Goal: Check status: Check status

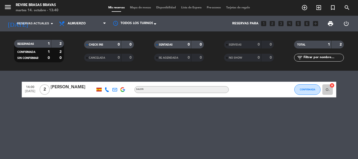
click at [2, 71] on div "14:00 [DATE] 2 [PERSON_NAME] SALON CONFIRMADA O. cancel" at bounding box center [179, 115] width 358 height 88
click at [44, 24] on span "Reservas actuales" at bounding box center [33, 23] width 32 height 5
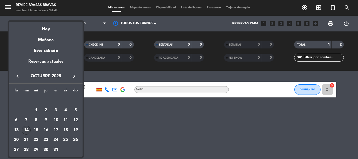
click at [28, 133] on div "14" at bounding box center [26, 130] width 9 height 9
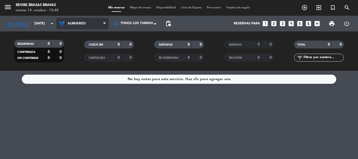
click at [81, 21] on span "Almuerzo" at bounding box center [82, 24] width 52 height 12
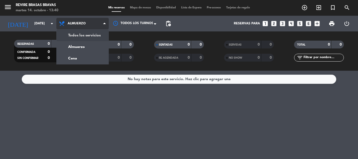
click at [86, 38] on div "menu Revire Brasas Bravas [DATE] 14. octubre - 13:40 Mis reservas Mapa de mesas…" at bounding box center [179, 35] width 358 height 71
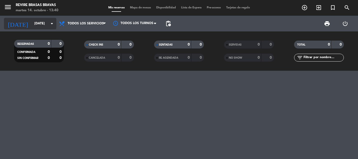
click at [32, 23] on input "[DATE]" at bounding box center [54, 23] width 44 height 9
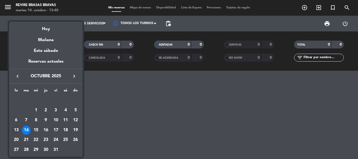
click at [18, 132] on div "13" at bounding box center [16, 130] width 9 height 9
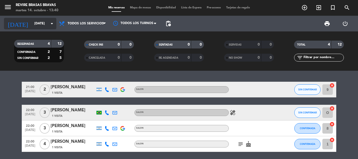
click at [34, 25] on input "[DATE]" at bounding box center [54, 23] width 44 height 9
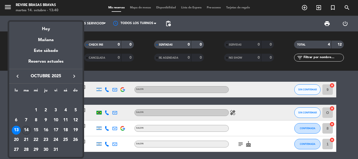
click at [21, 131] on td "14" at bounding box center [26, 130] width 10 height 10
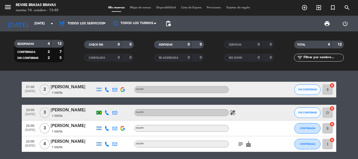
type input "[DATE]"
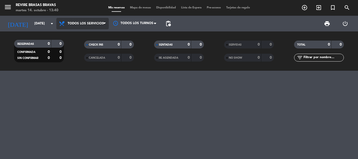
click at [103, 27] on span "Todos los servicios" at bounding box center [82, 24] width 52 height 12
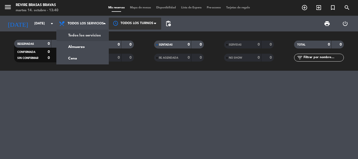
click at [134, 24] on div at bounding box center [135, 24] width 52 height 12
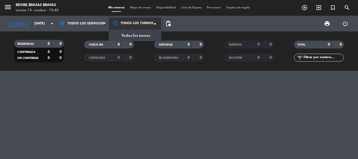
click at [134, 33] on span "Todos los turnos" at bounding box center [136, 36] width 29 height 6
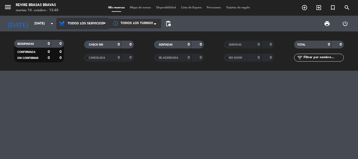
click at [92, 24] on span "Todos los servicios" at bounding box center [86, 24] width 36 height 4
click at [95, 37] on div "menu Revire Brasas Bravas [DATE] 14. octubre - 13:40 Mis reservas Mapa de mesas…" at bounding box center [179, 35] width 358 height 71
